Goal: Transaction & Acquisition: Register for event/course

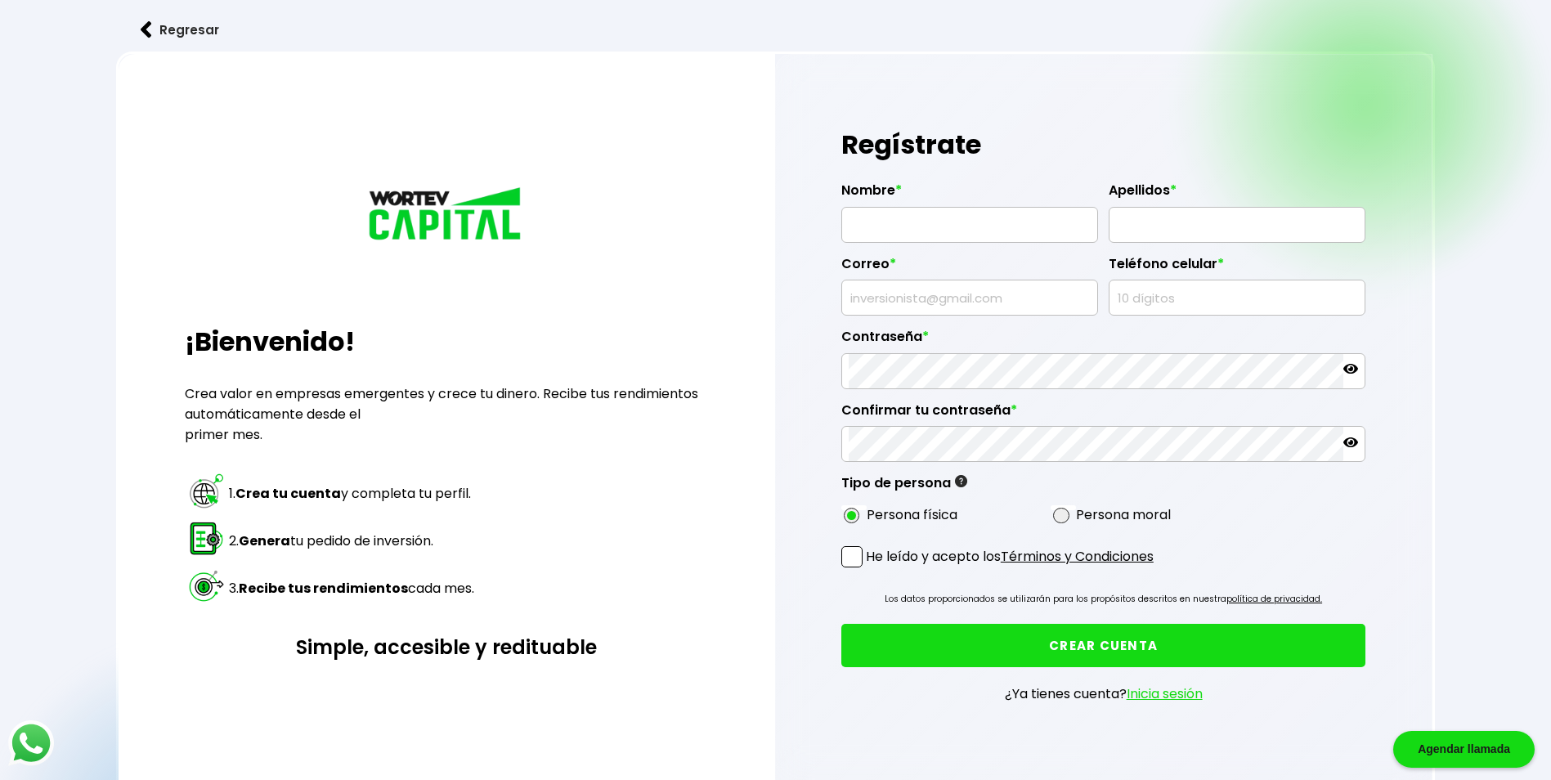
click at [184, 25] on button "Regresar" at bounding box center [180, 29] width 128 height 43
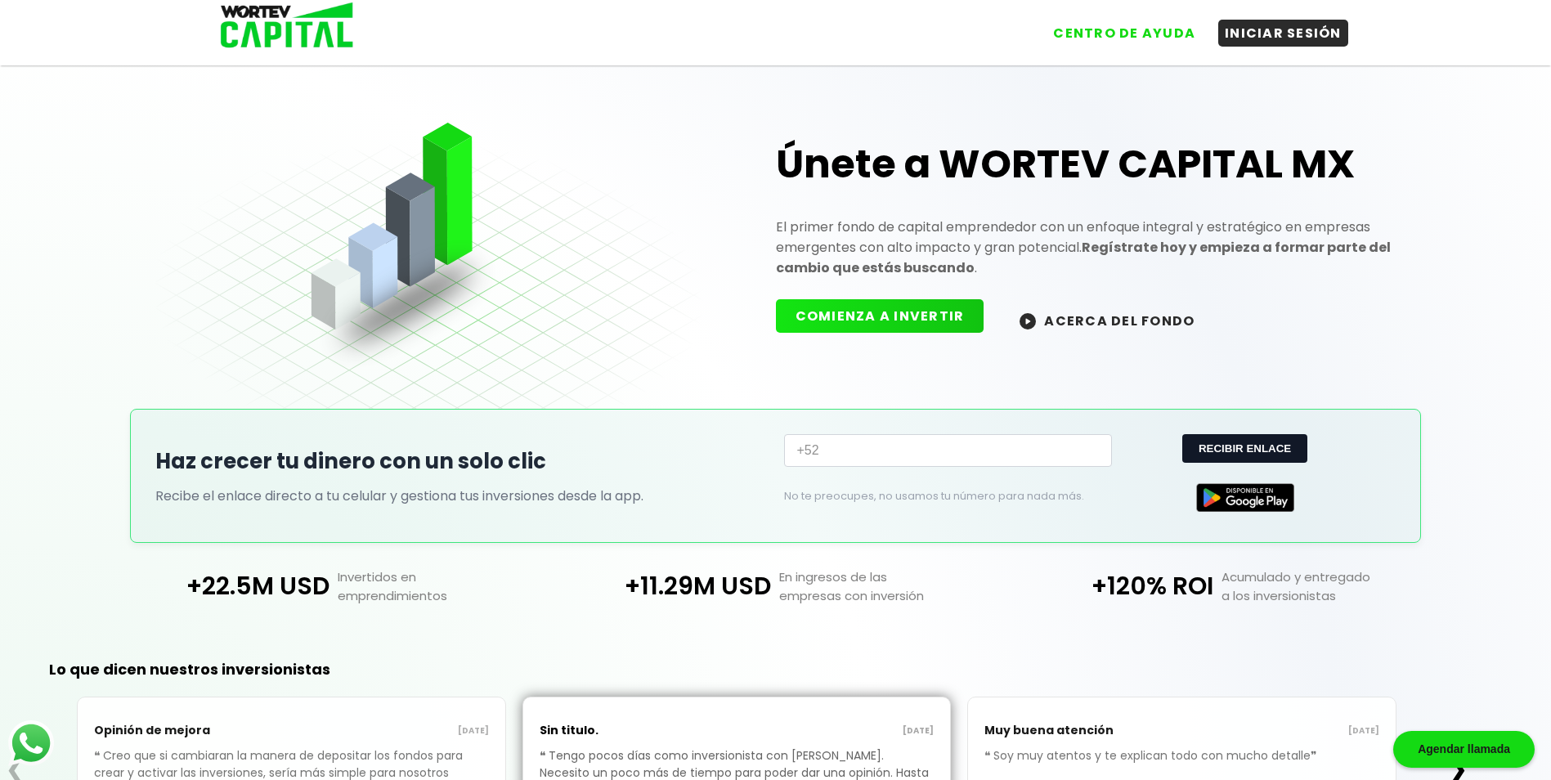
click at [947, 315] on button "COMIENZA A INVERTIR" at bounding box center [880, 316] width 209 height 34
click at [1115, 292] on div "Únete a WORTEV CAPITAL MX El primer fondo de capital emprendedor con un enfoque…" at bounding box center [1086, 225] width 653 height 258
click at [1110, 310] on button "ACERCA DEL FONDO" at bounding box center [1107, 320] width 214 height 35
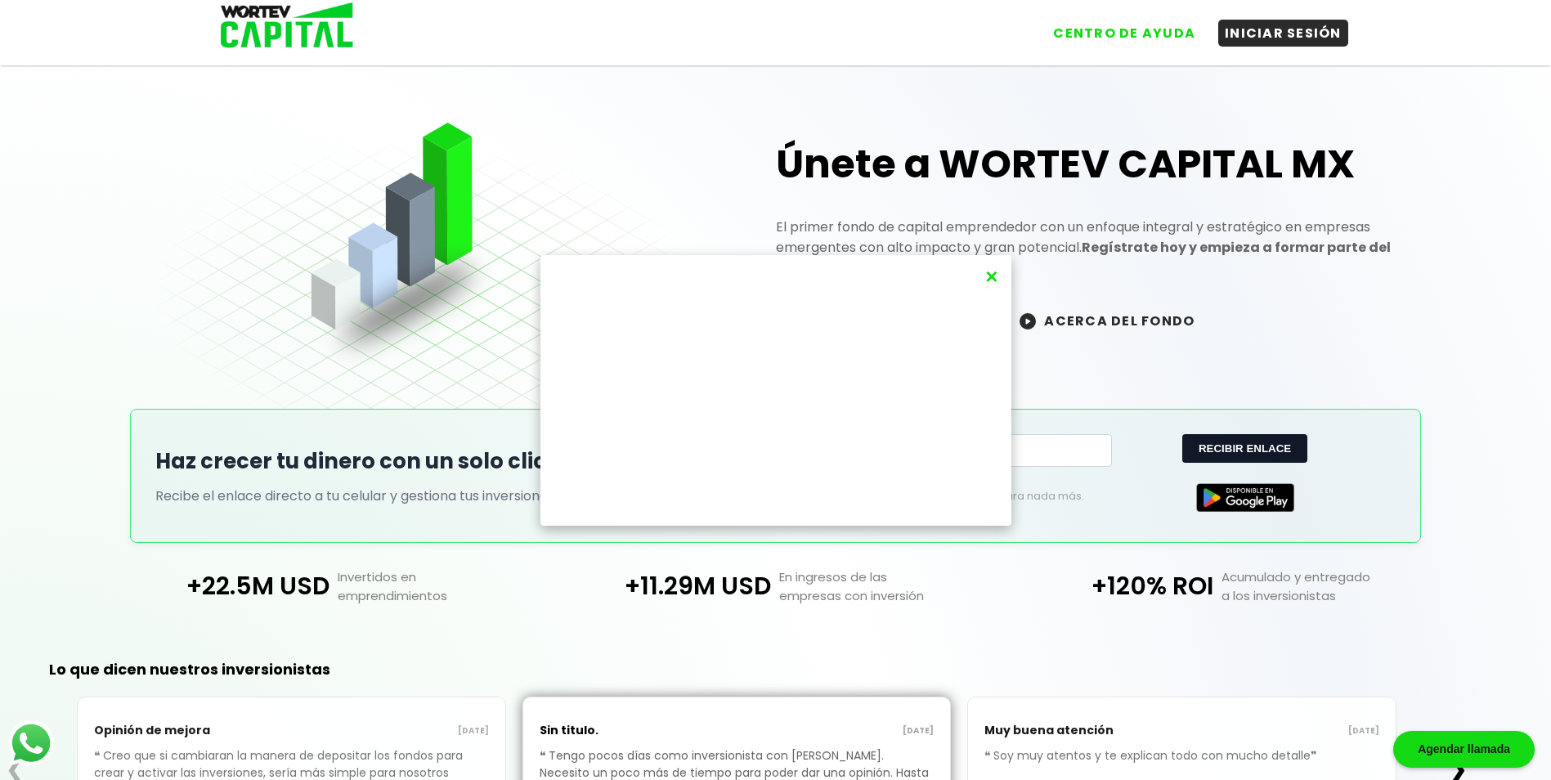
click at [996, 275] on button "×" at bounding box center [991, 276] width 22 height 27
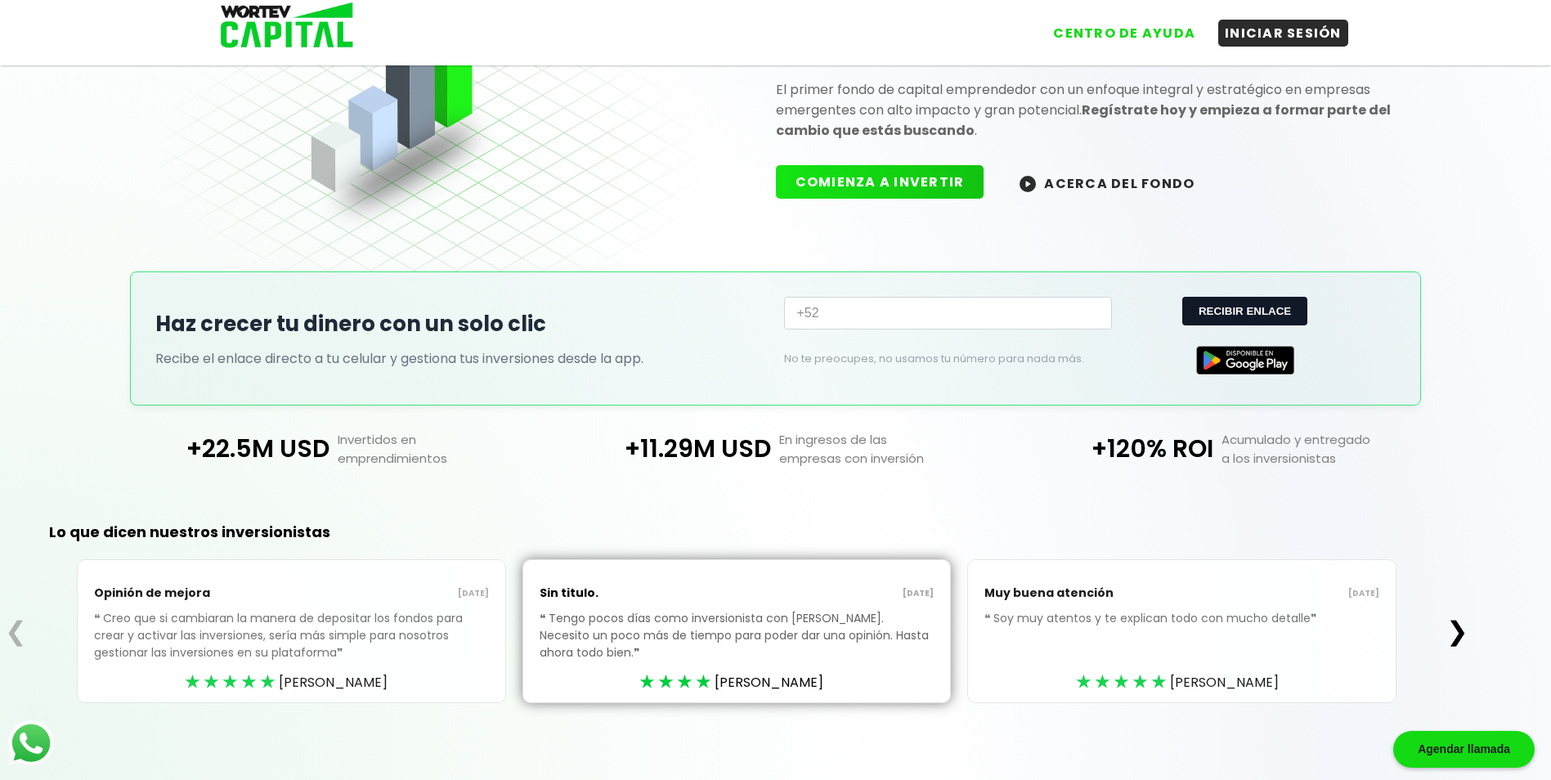
scroll to position [142, 0]
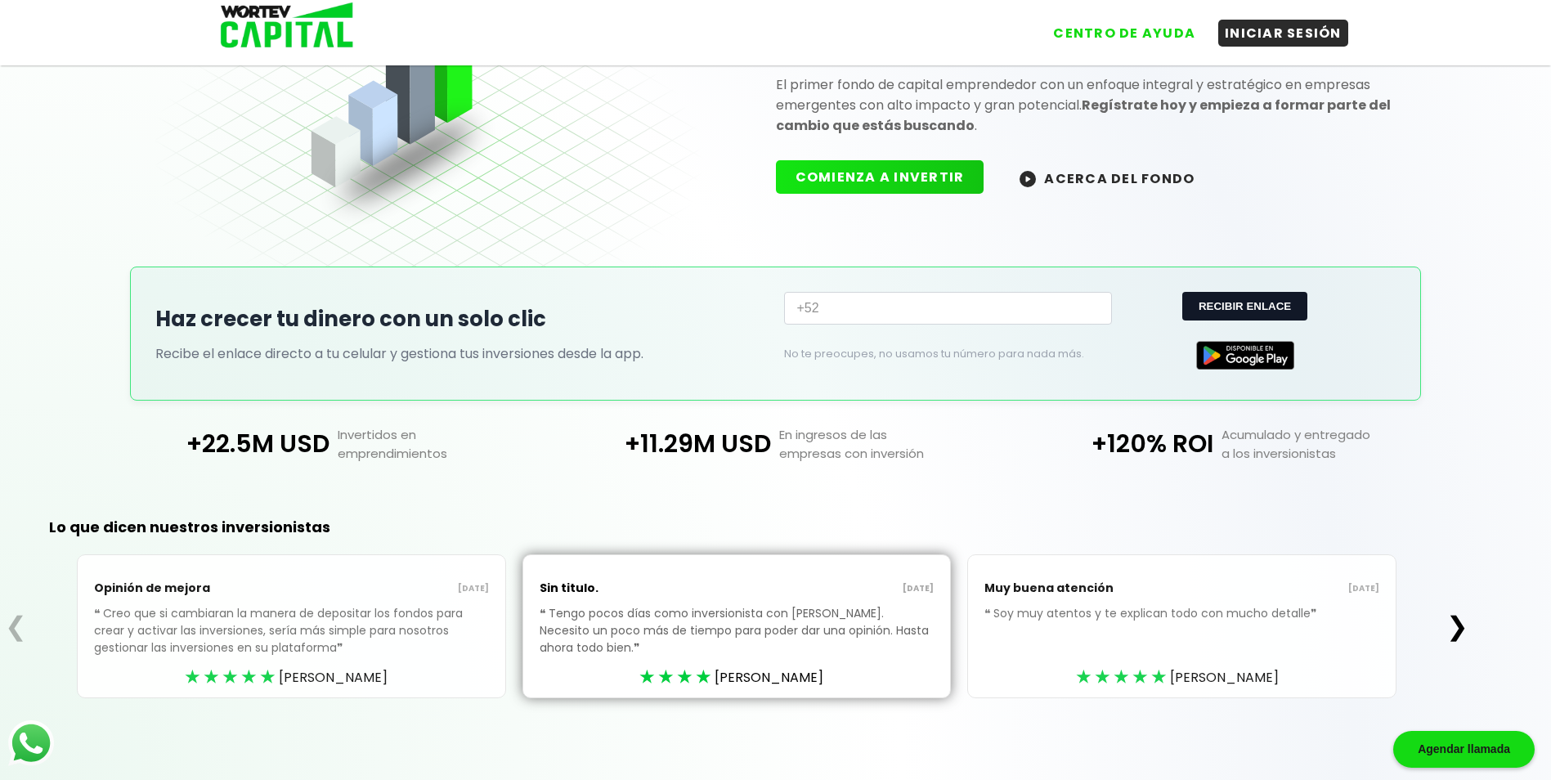
click at [1464, 626] on button "❯" at bounding box center [1458, 626] width 32 height 33
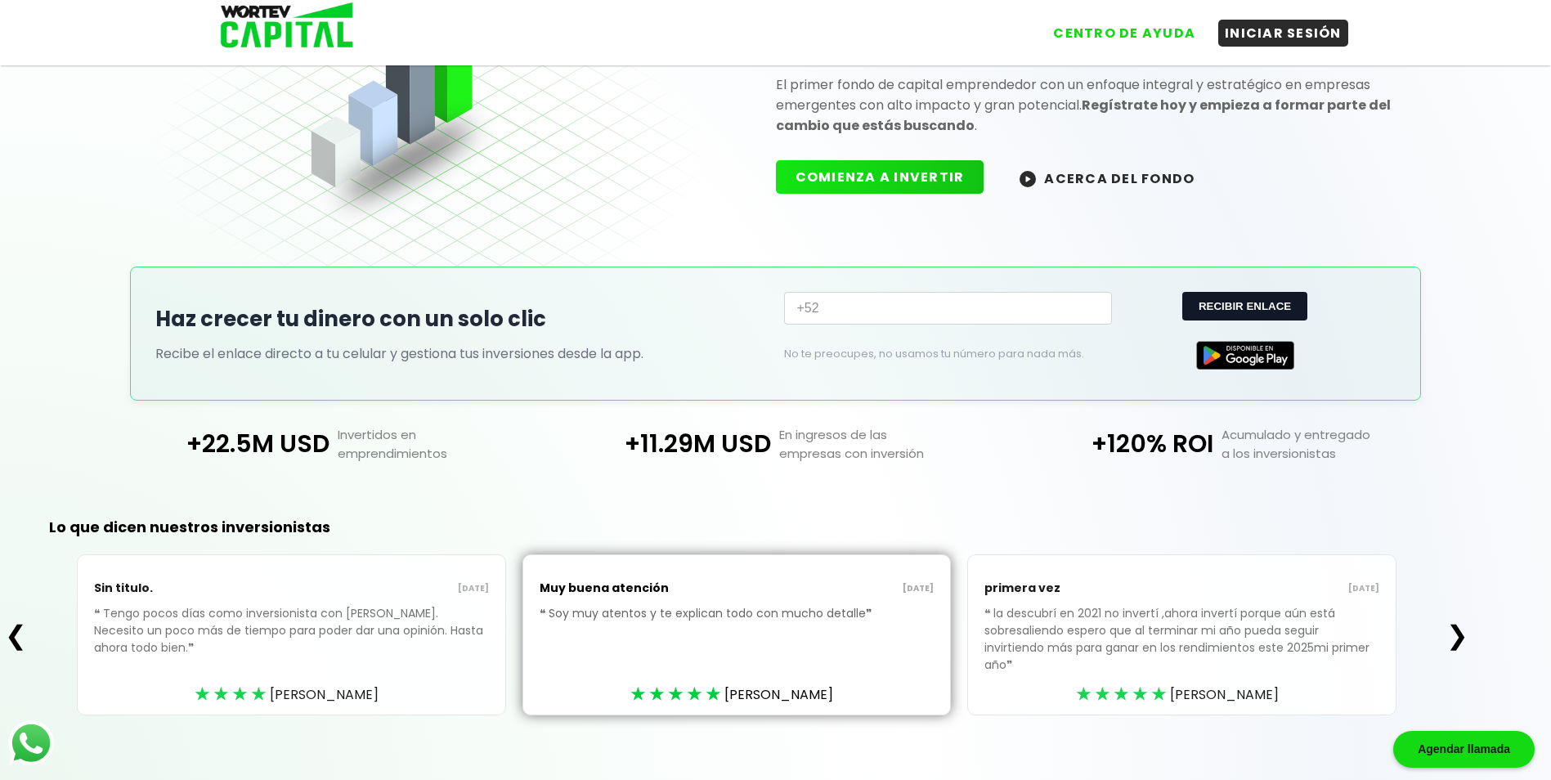
click at [1464, 626] on button "❯" at bounding box center [1458, 635] width 32 height 33
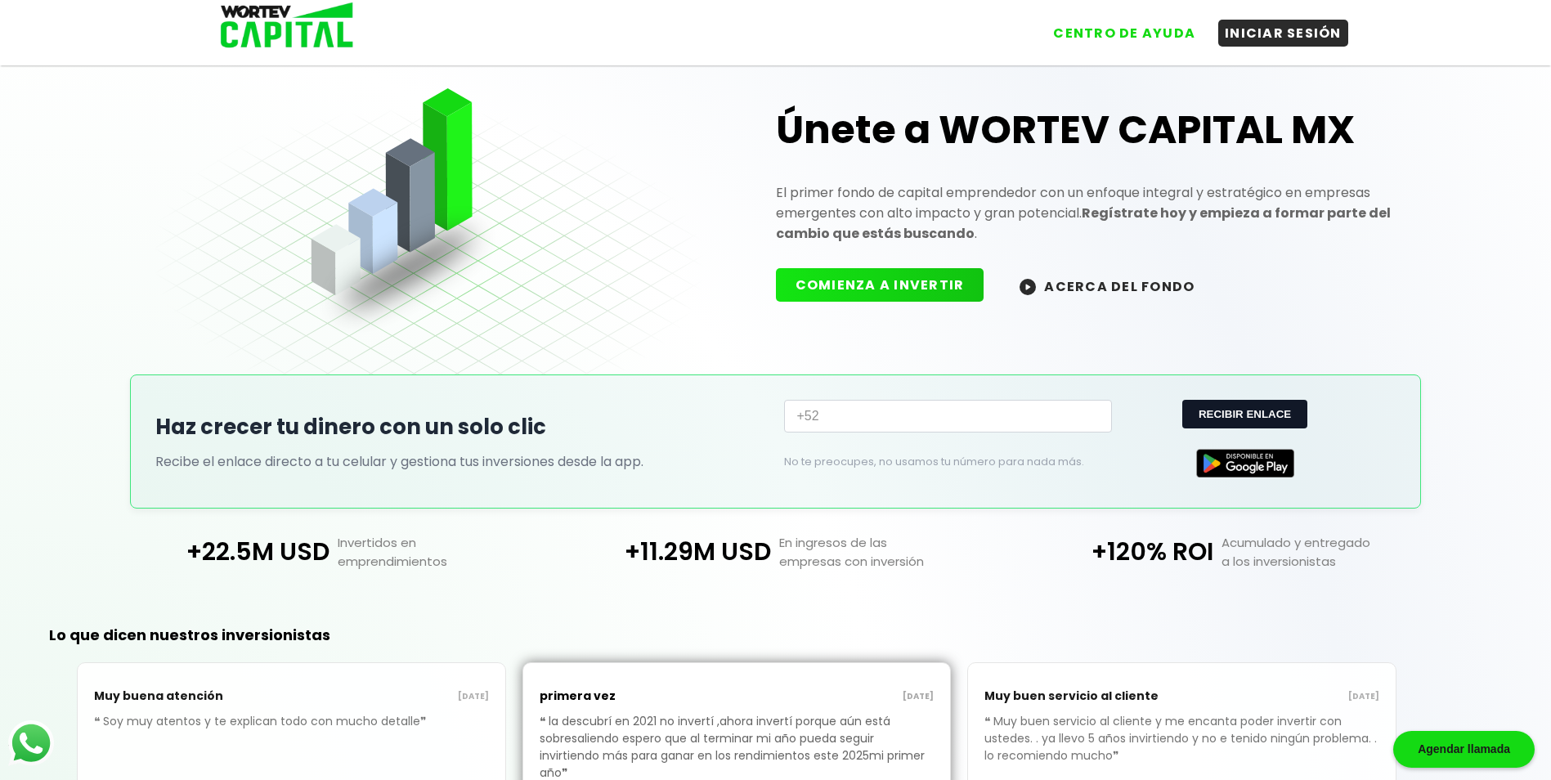
scroll to position [0, 0]
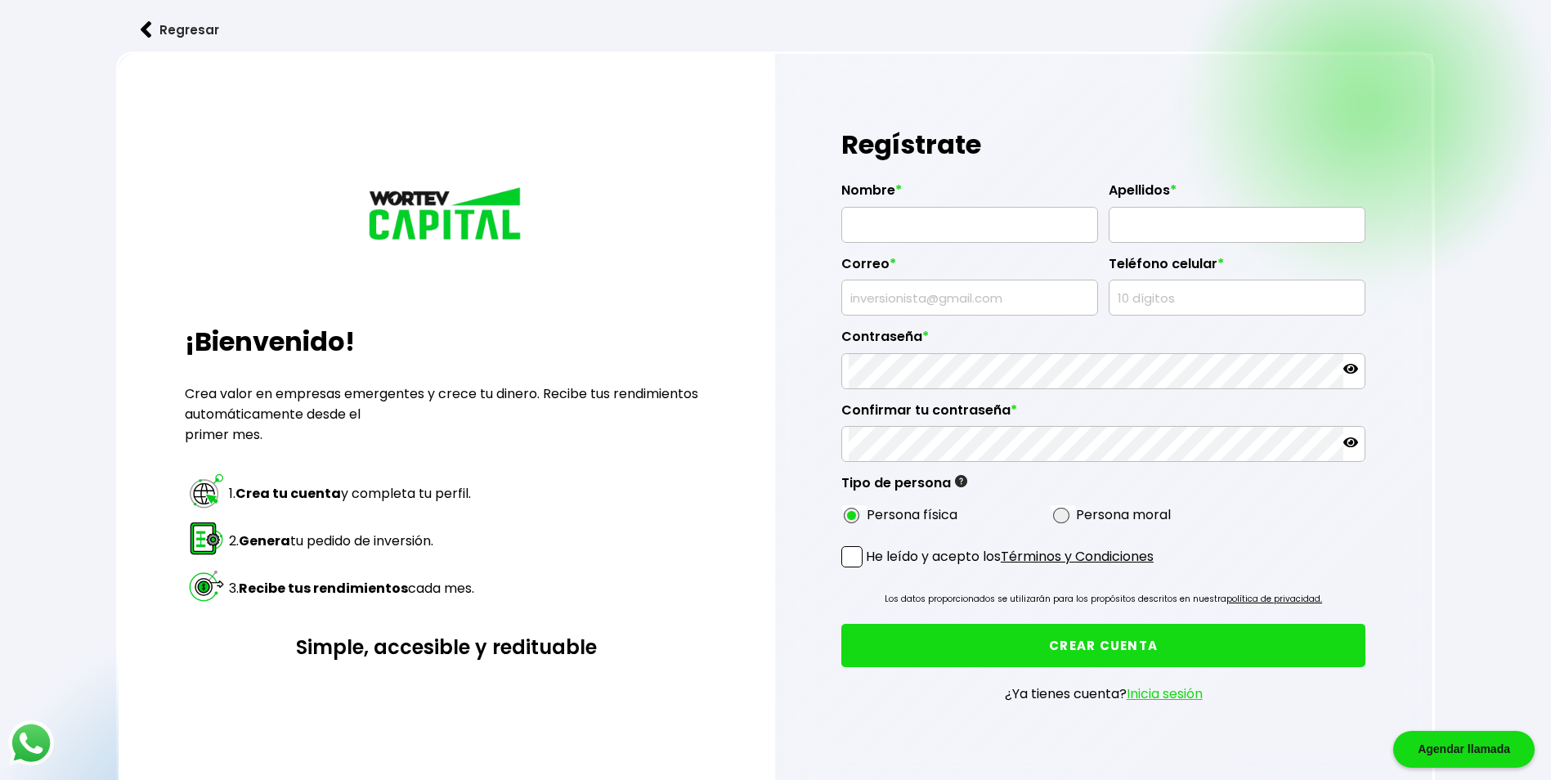
click at [1092, 549] on link "Términos y Condiciones" at bounding box center [1077, 556] width 153 height 19
click at [982, 223] on input "text" at bounding box center [970, 225] width 242 height 34
type input "GERMAN"
type input "[PERSON_NAME]"
click at [954, 298] on input "text" at bounding box center [970, 297] width 242 height 34
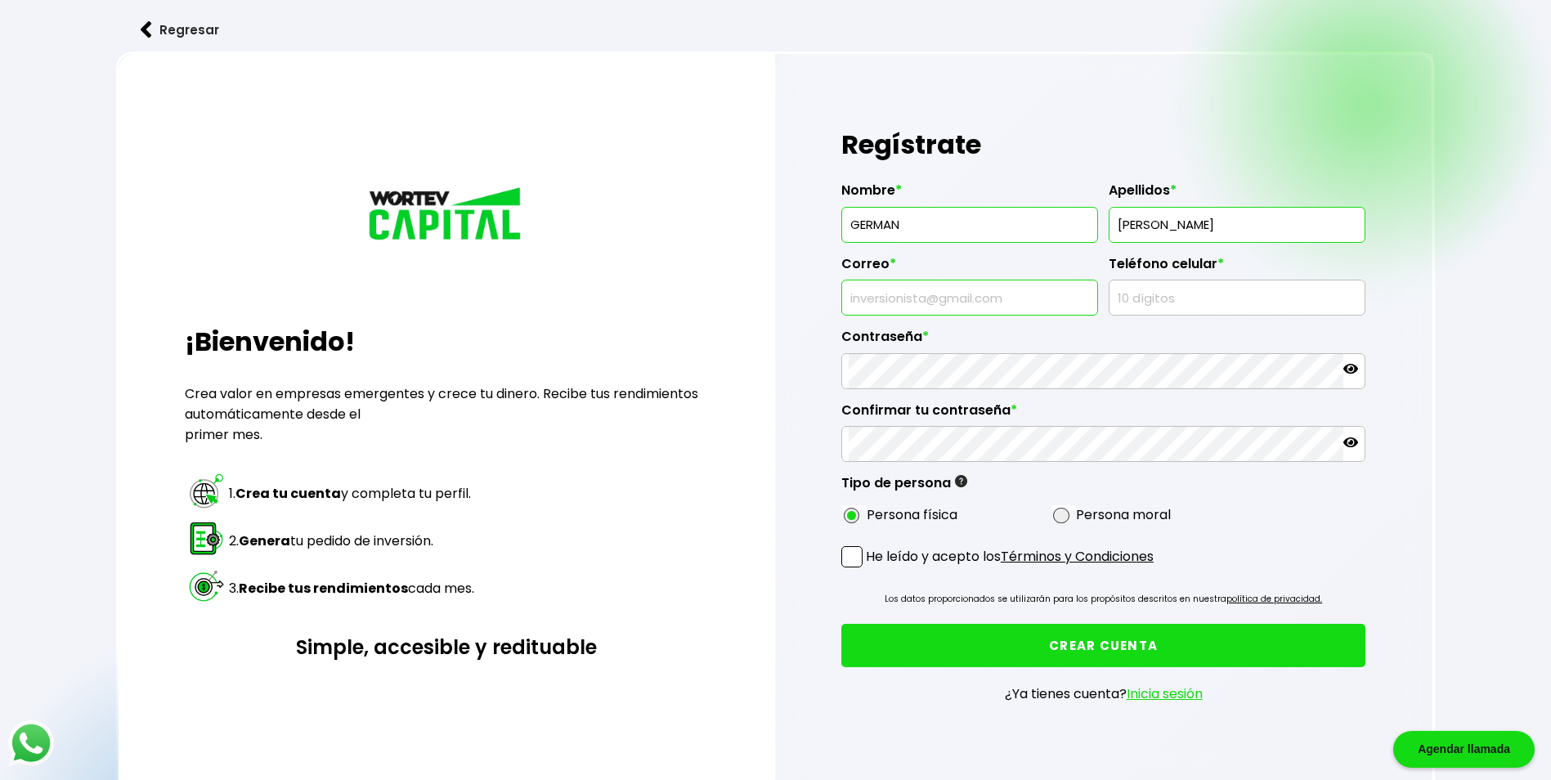
type input "[EMAIL_ADDRESS][DOMAIN_NAME]"
click at [1137, 302] on input "text" at bounding box center [1237, 297] width 242 height 34
type input "6121520508"
click at [902, 232] on input "text" at bounding box center [970, 225] width 242 height 34
type input "GERMAN"
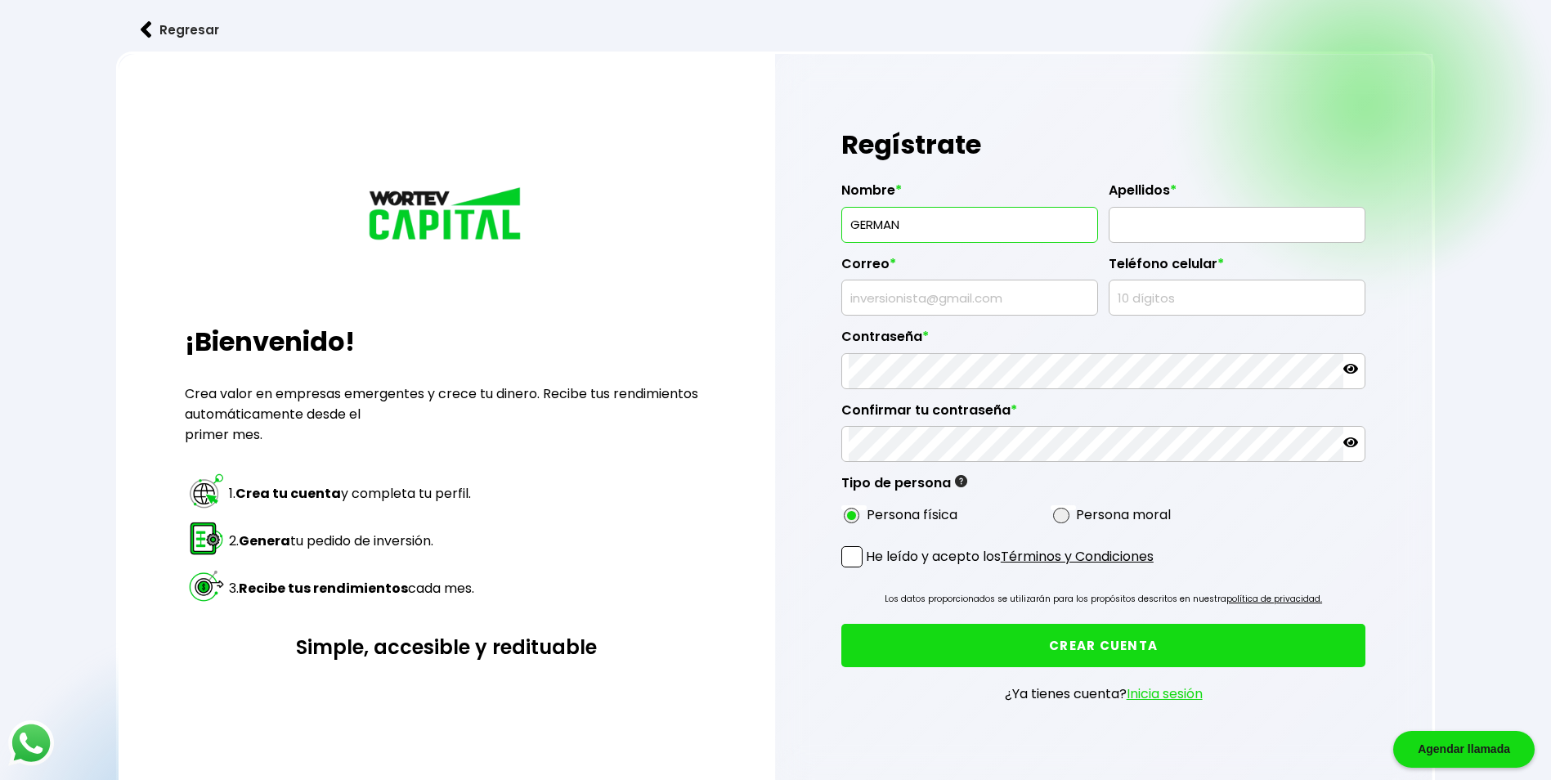
type input "[PERSON_NAME]"
type input "[EMAIL_ADDRESS][DOMAIN_NAME]"
type input "6121520508"
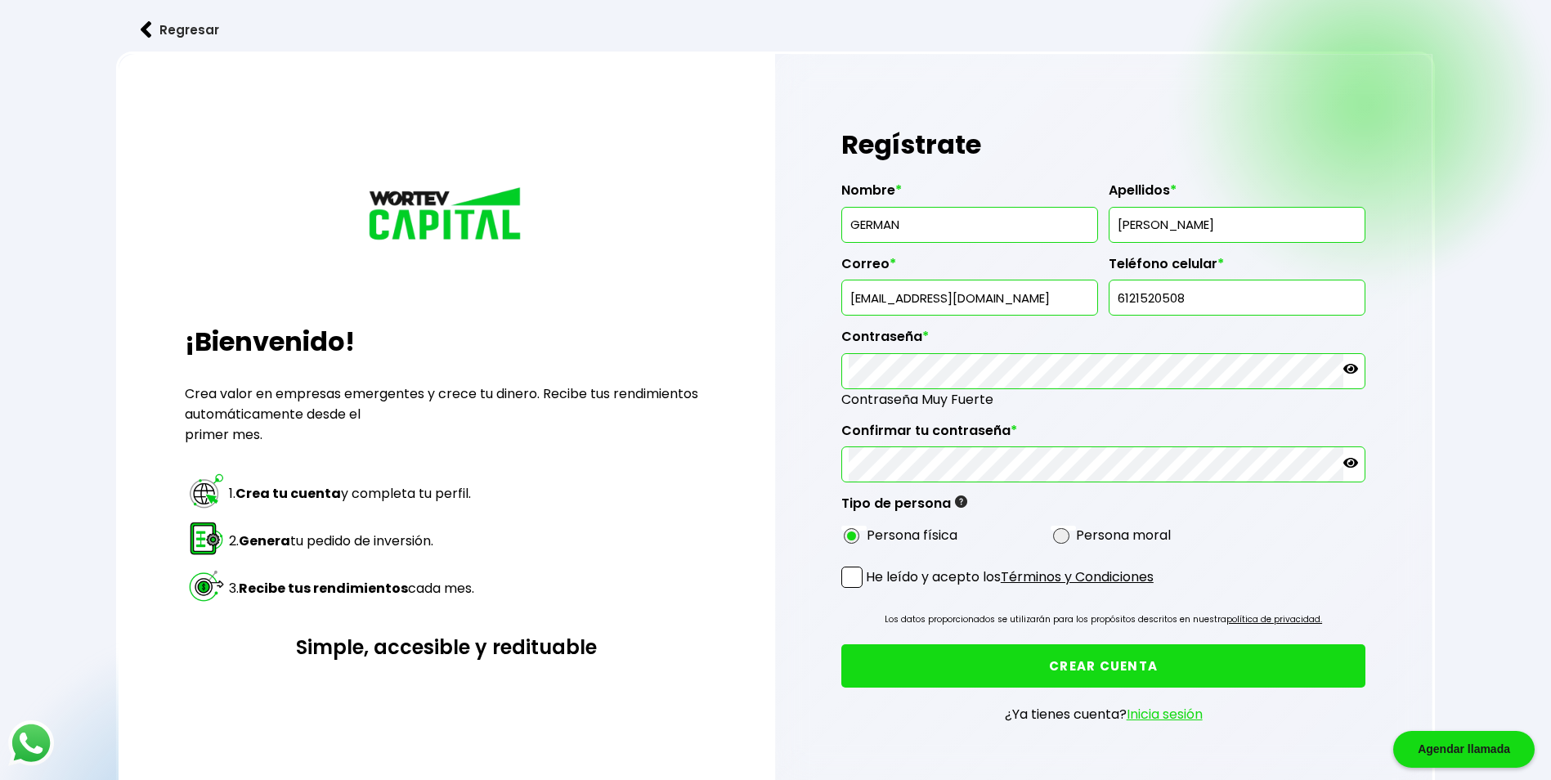
click at [859, 579] on span at bounding box center [851, 577] width 21 height 21
click at [869, 590] on input "He leído y acepto los Términos y Condiciones" at bounding box center [869, 590] width 0 height 0
click at [1076, 666] on button "CREAR CUENTA" at bounding box center [1103, 665] width 525 height 43
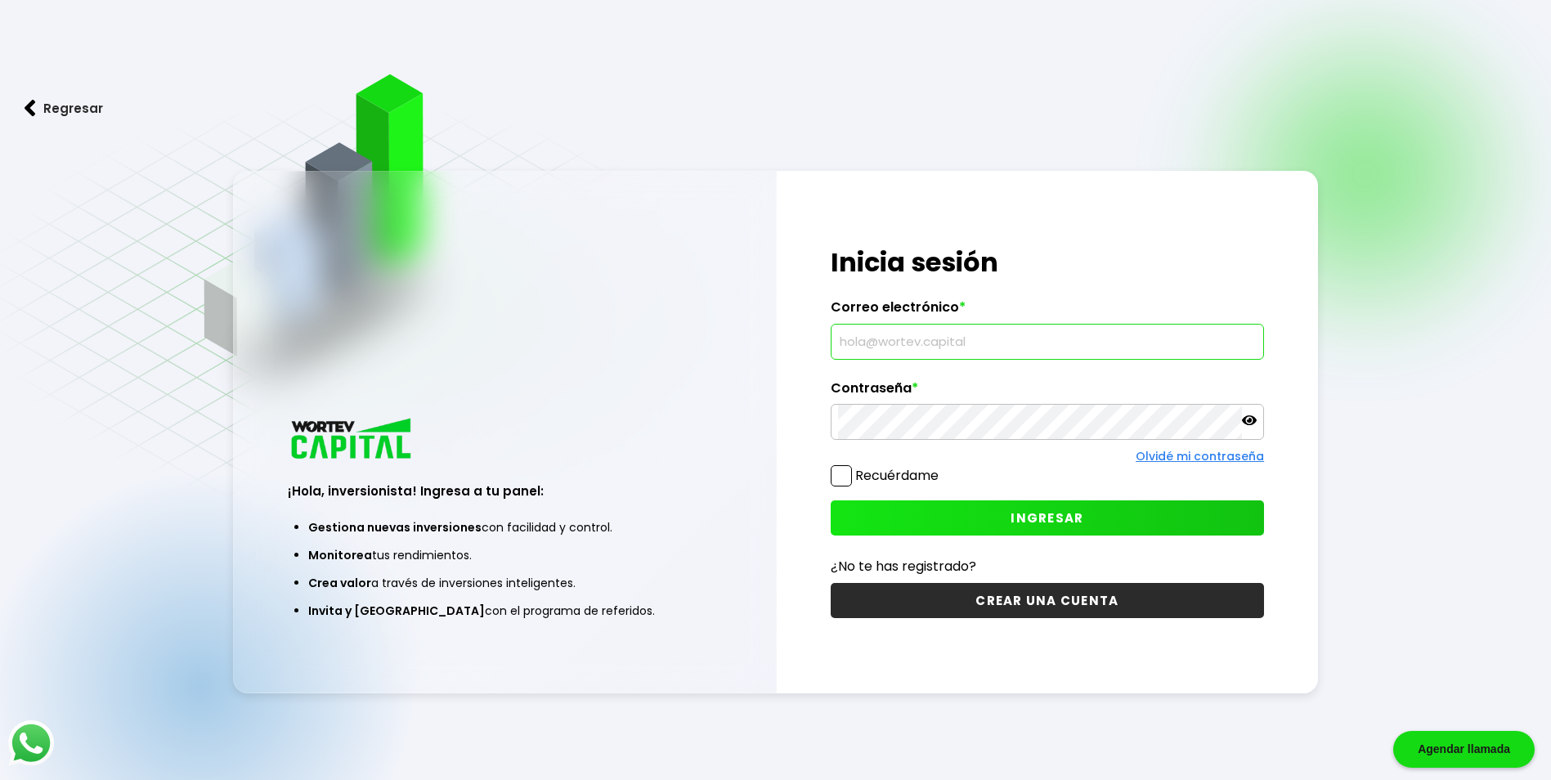
click at [956, 334] on input "text" at bounding box center [1047, 342] width 419 height 34
type input "[EMAIL_ADDRESS][DOMAIN_NAME]"
click at [925, 502] on button "INGRESAR" at bounding box center [1047, 517] width 433 height 35
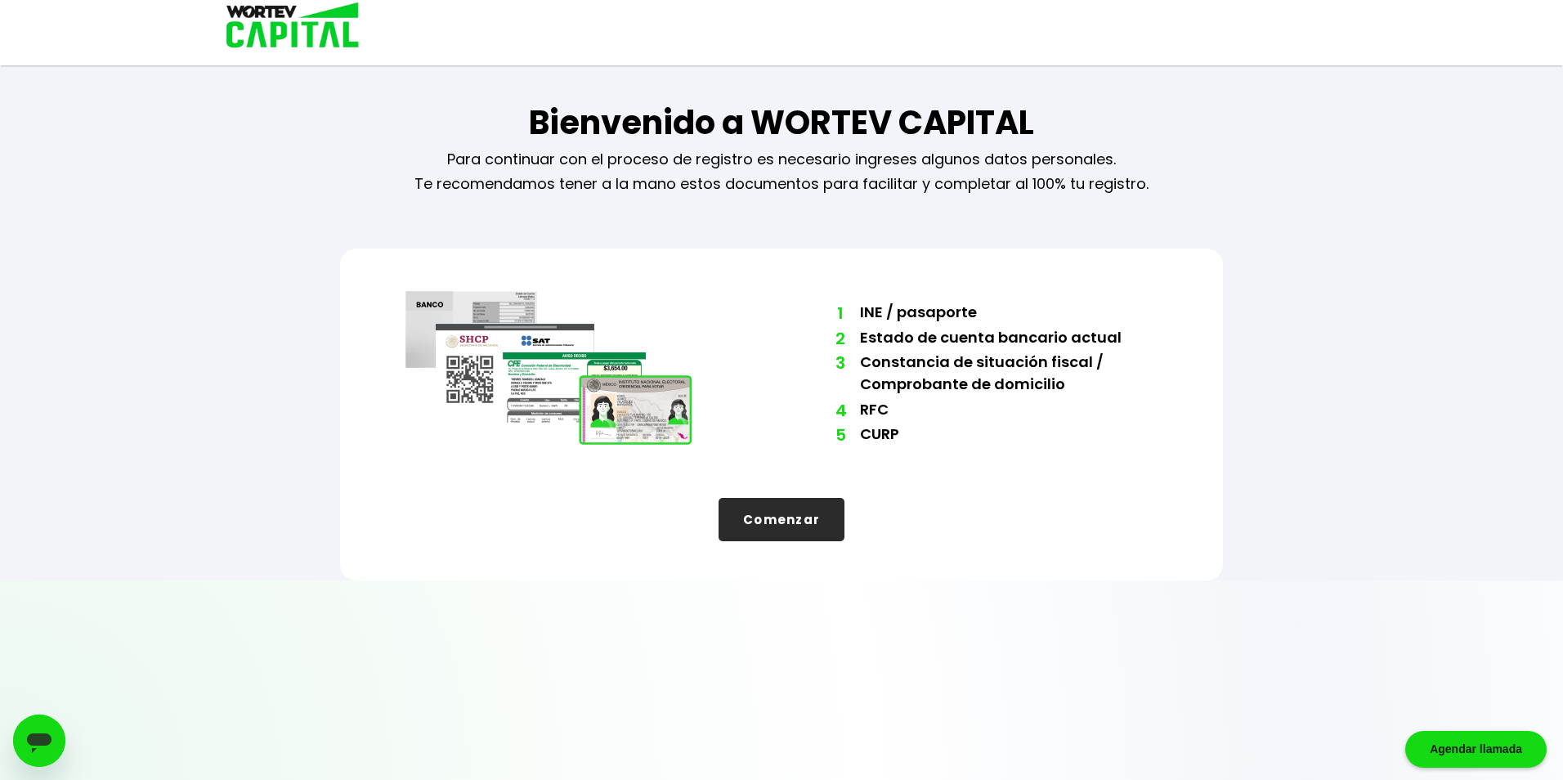
click at [828, 509] on button "Comenzar" at bounding box center [782, 519] width 126 height 43
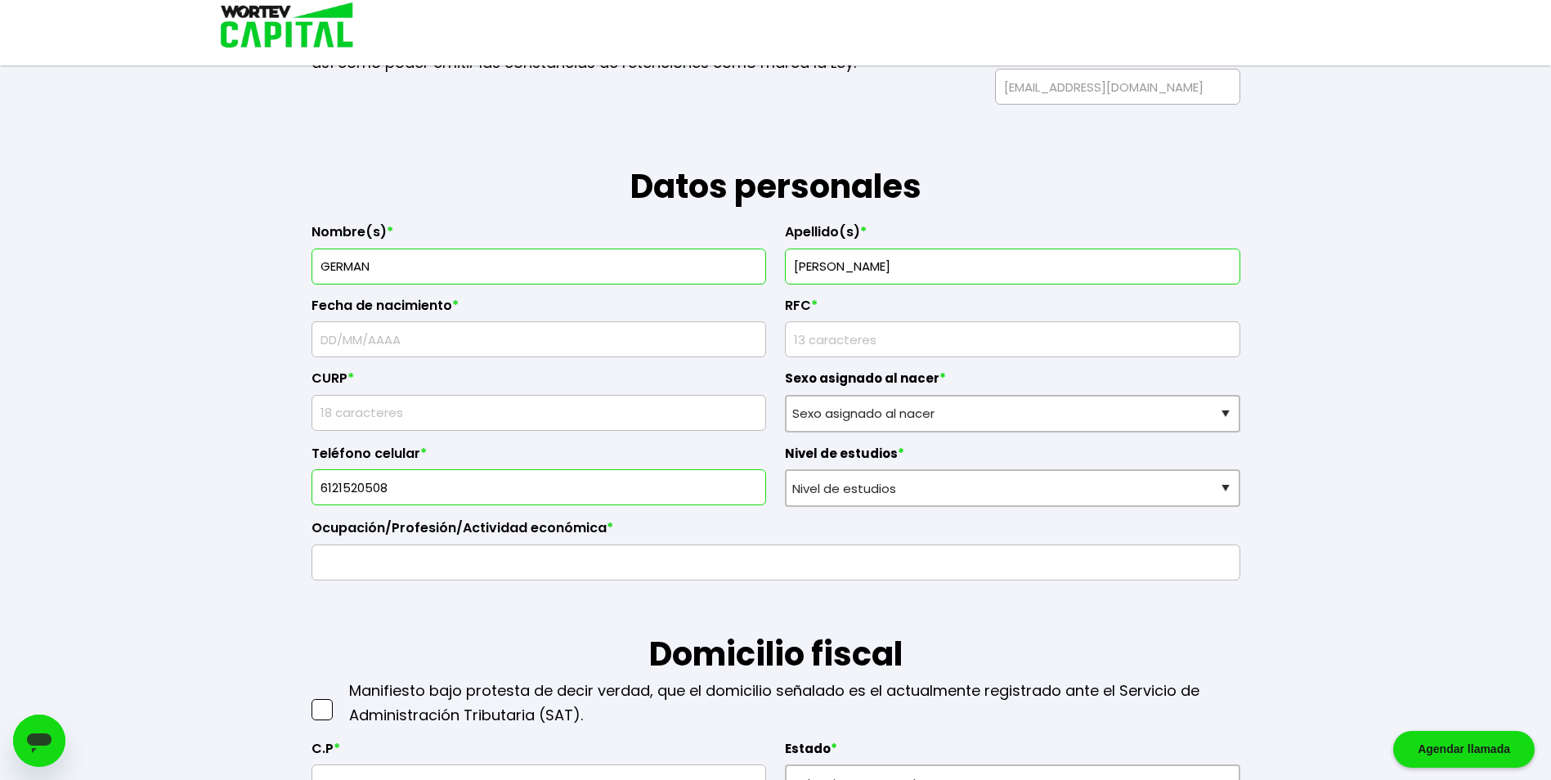
scroll to position [101, 0]
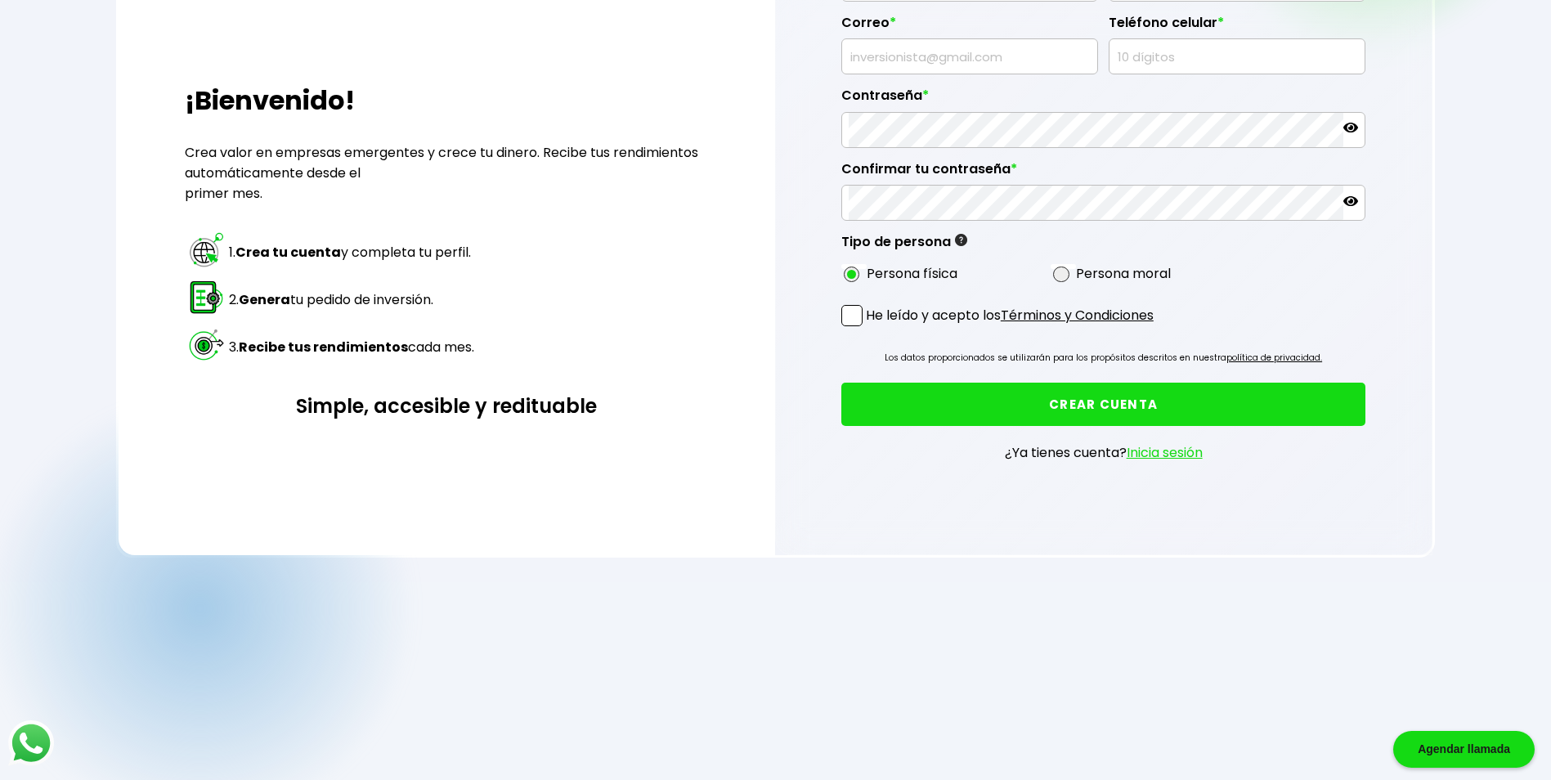
scroll to position [245, 0]
